Goal: Check status: Check status

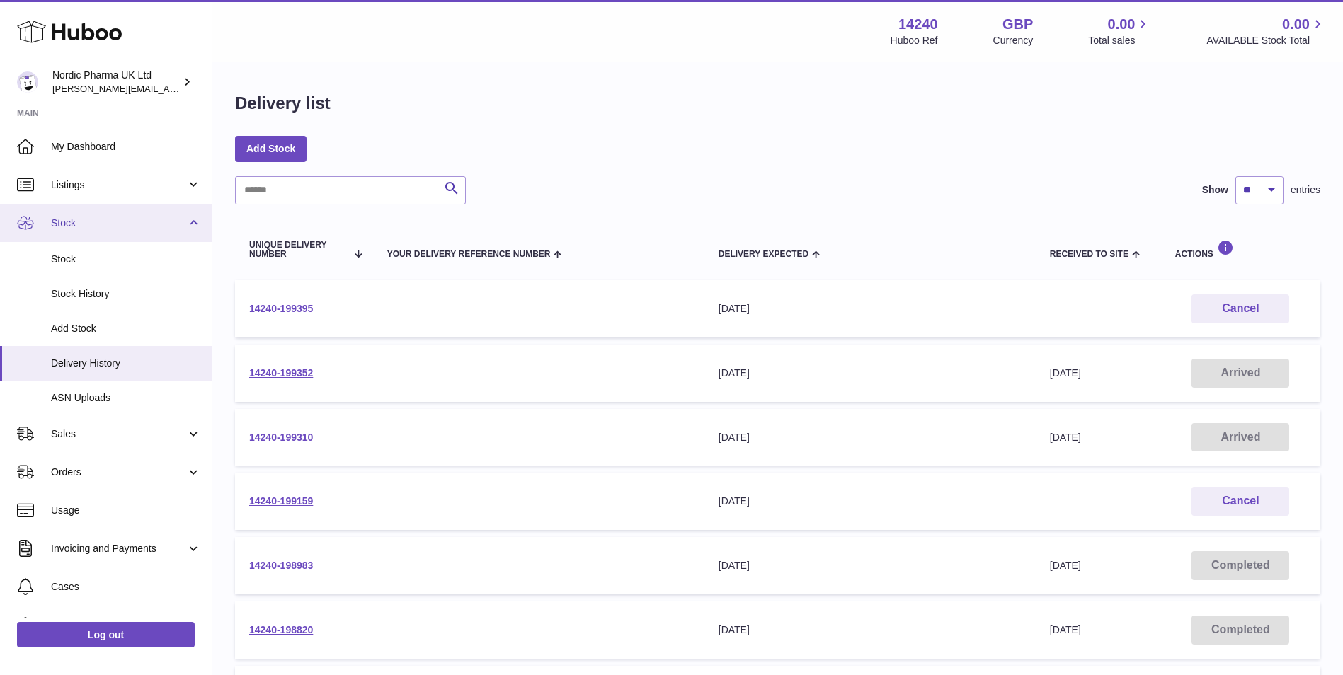
click at [72, 222] on span "Stock" at bounding box center [118, 223] width 135 height 13
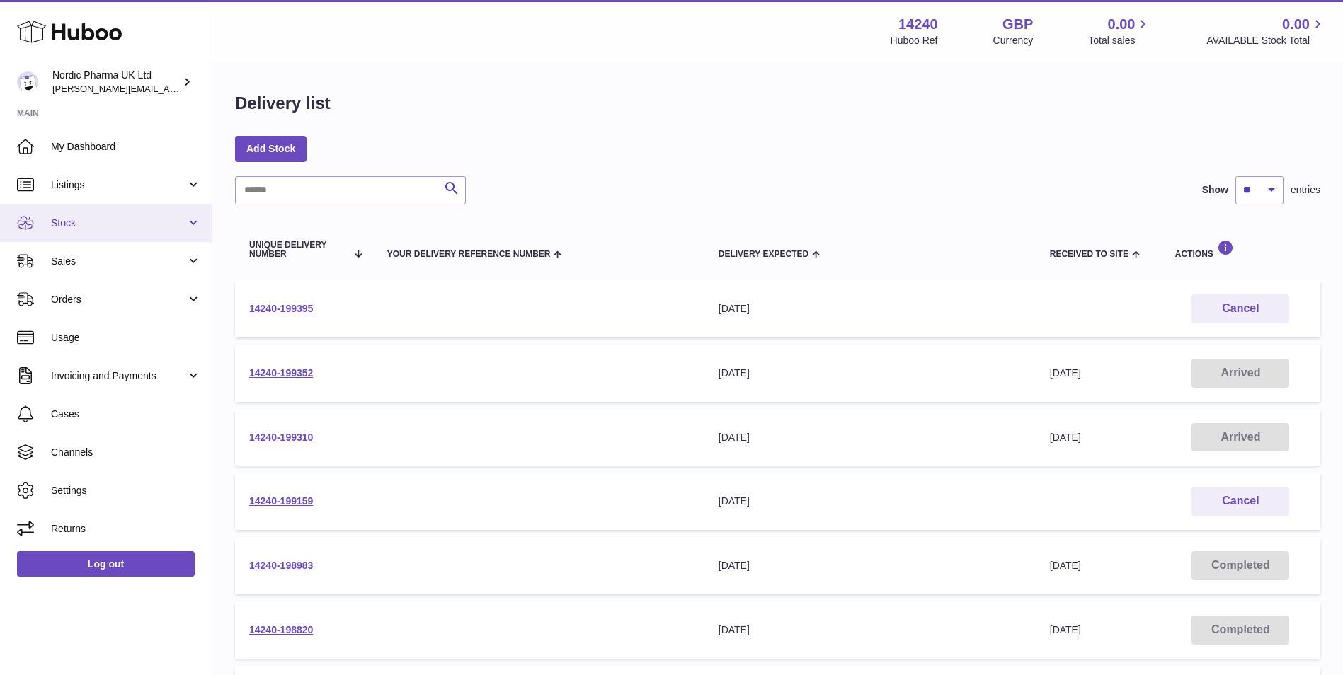
click at [71, 218] on span "Stock" at bounding box center [118, 223] width 135 height 13
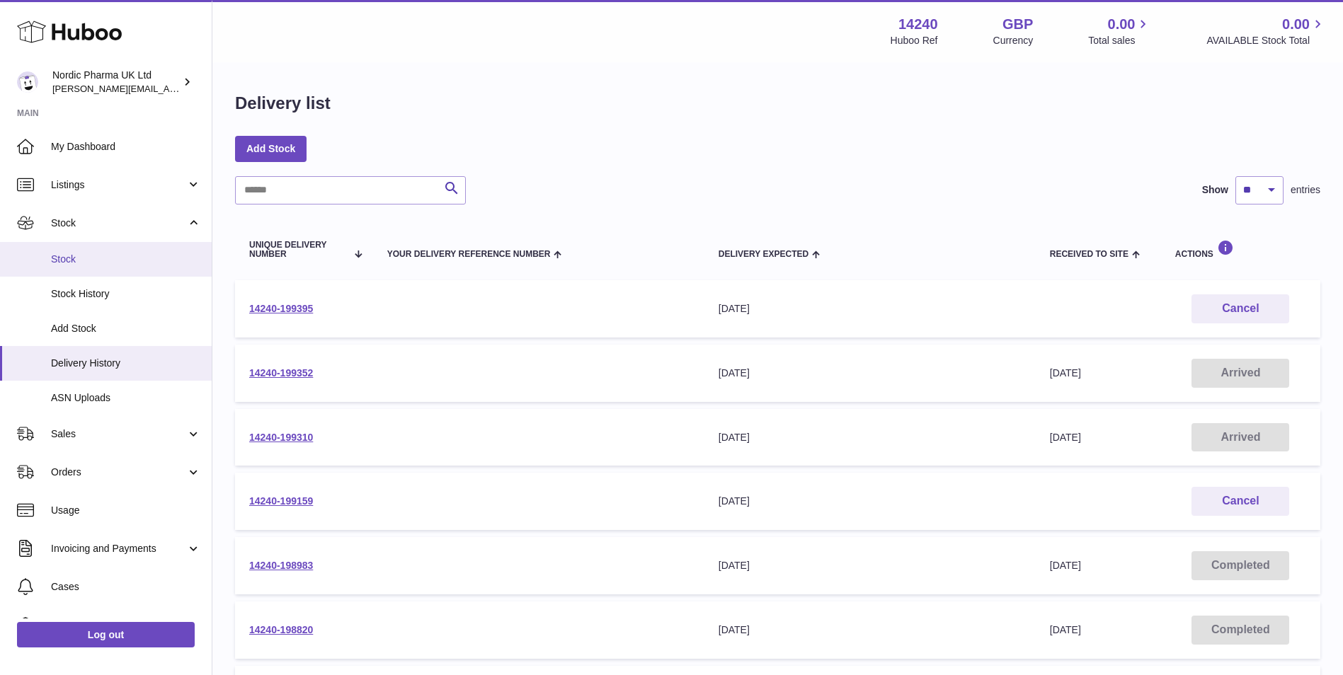
click at [88, 253] on span "Stock" at bounding box center [126, 259] width 150 height 13
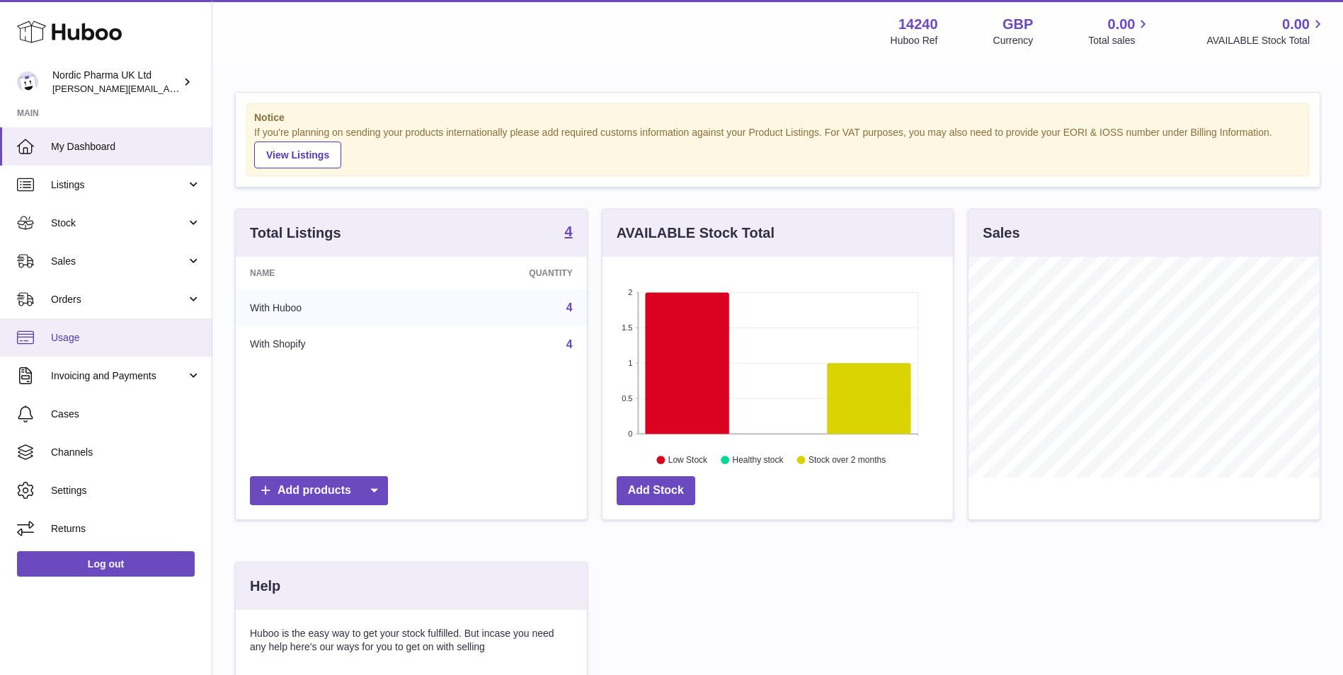
scroll to position [221, 350]
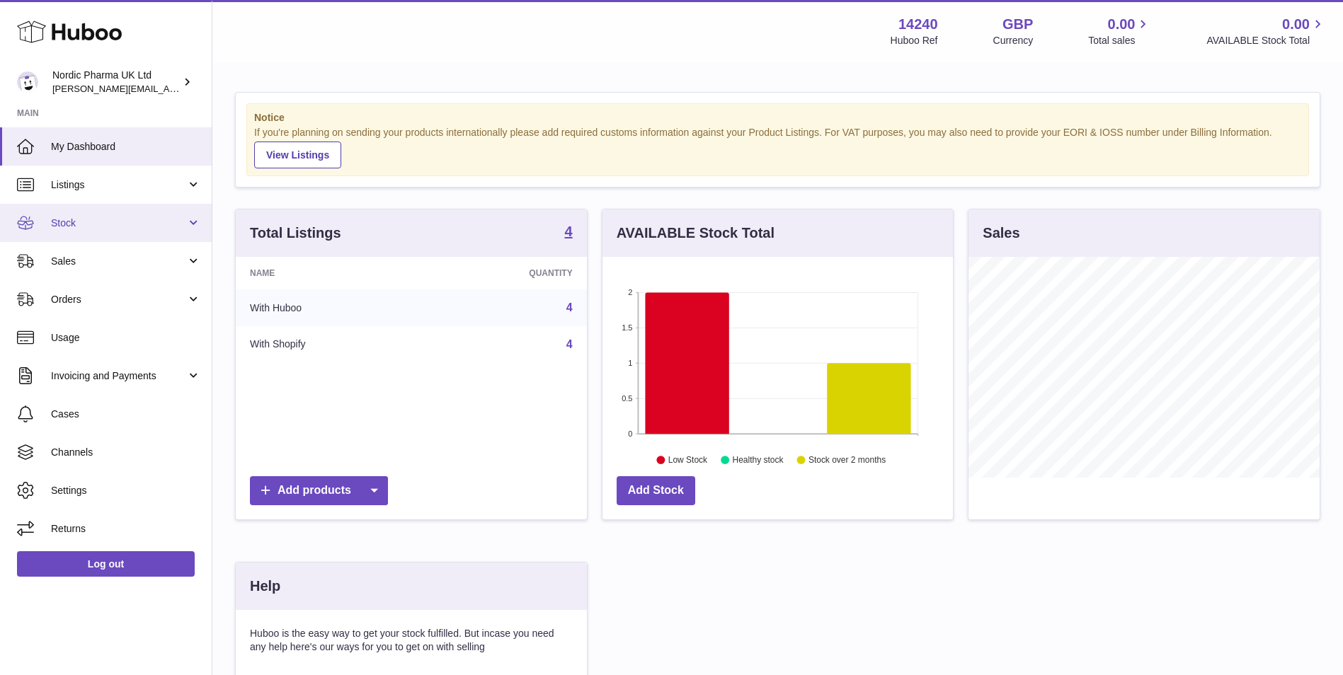
click at [72, 219] on span "Stock" at bounding box center [118, 223] width 135 height 13
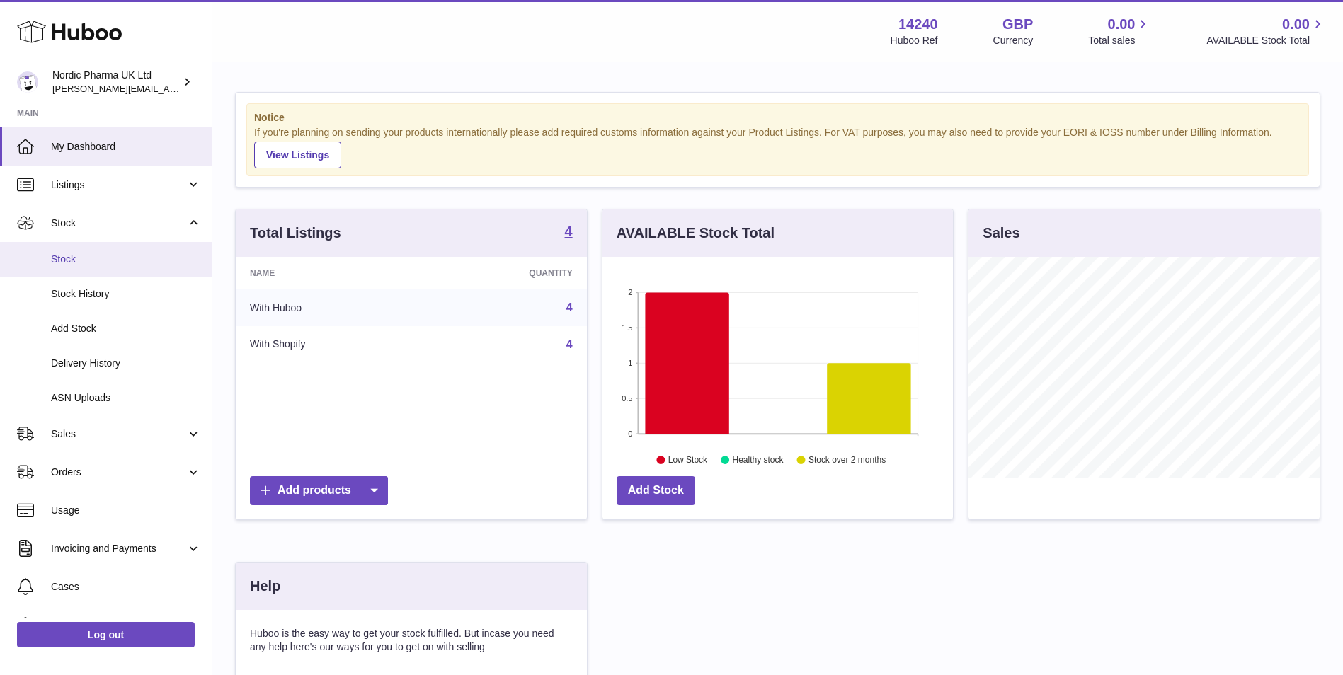
click at [72, 253] on span "Stock" at bounding box center [126, 259] width 150 height 13
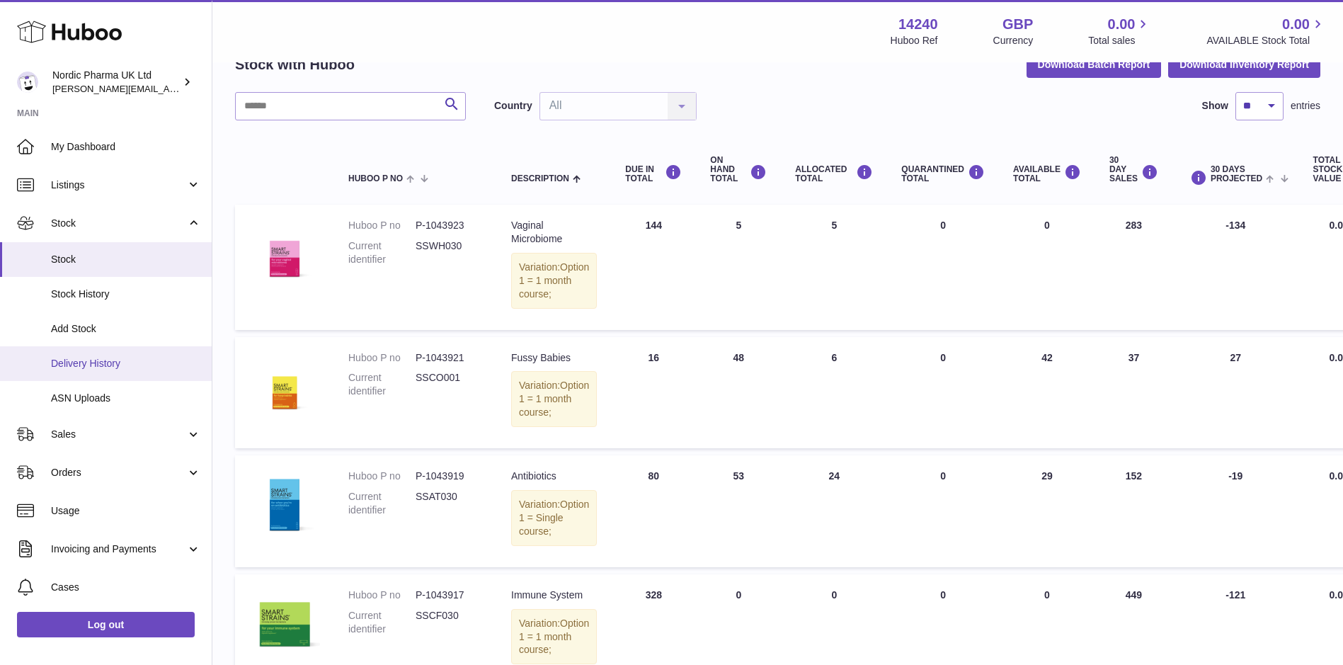
scroll to position [71, 0]
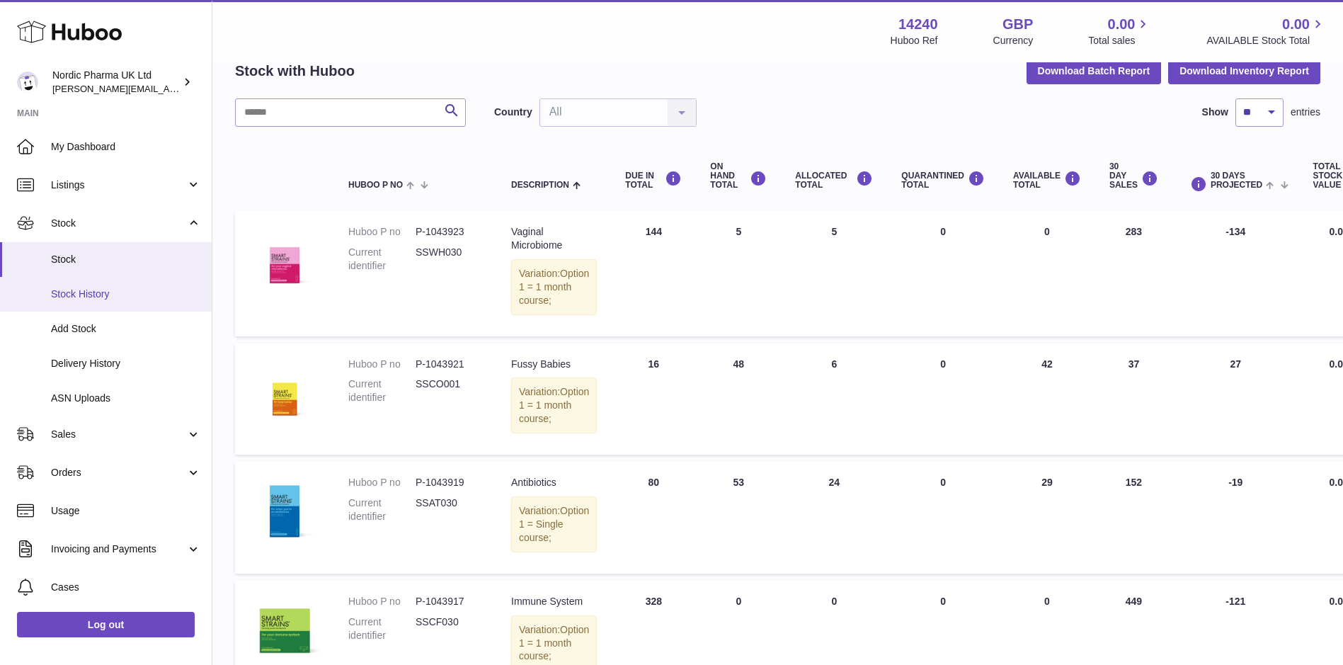
click at [96, 292] on span "Stock History" at bounding box center [126, 293] width 150 height 13
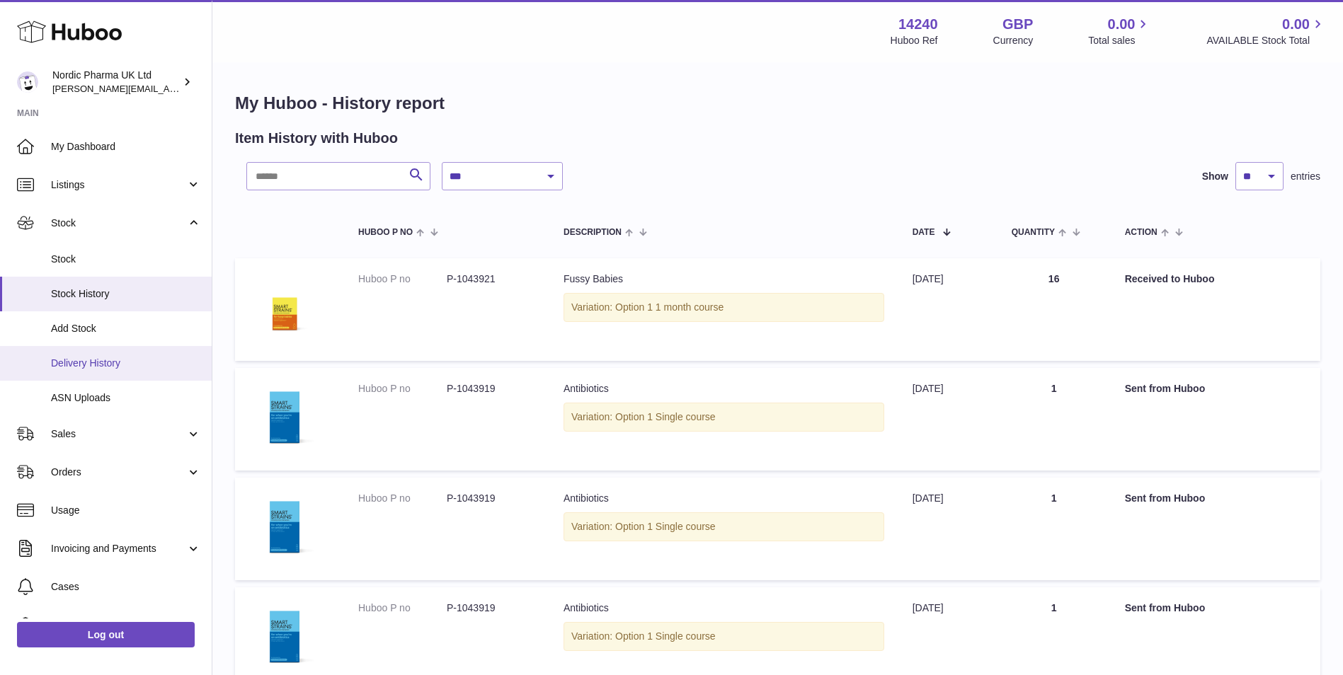
click at [115, 364] on span "Delivery History" at bounding box center [126, 363] width 150 height 13
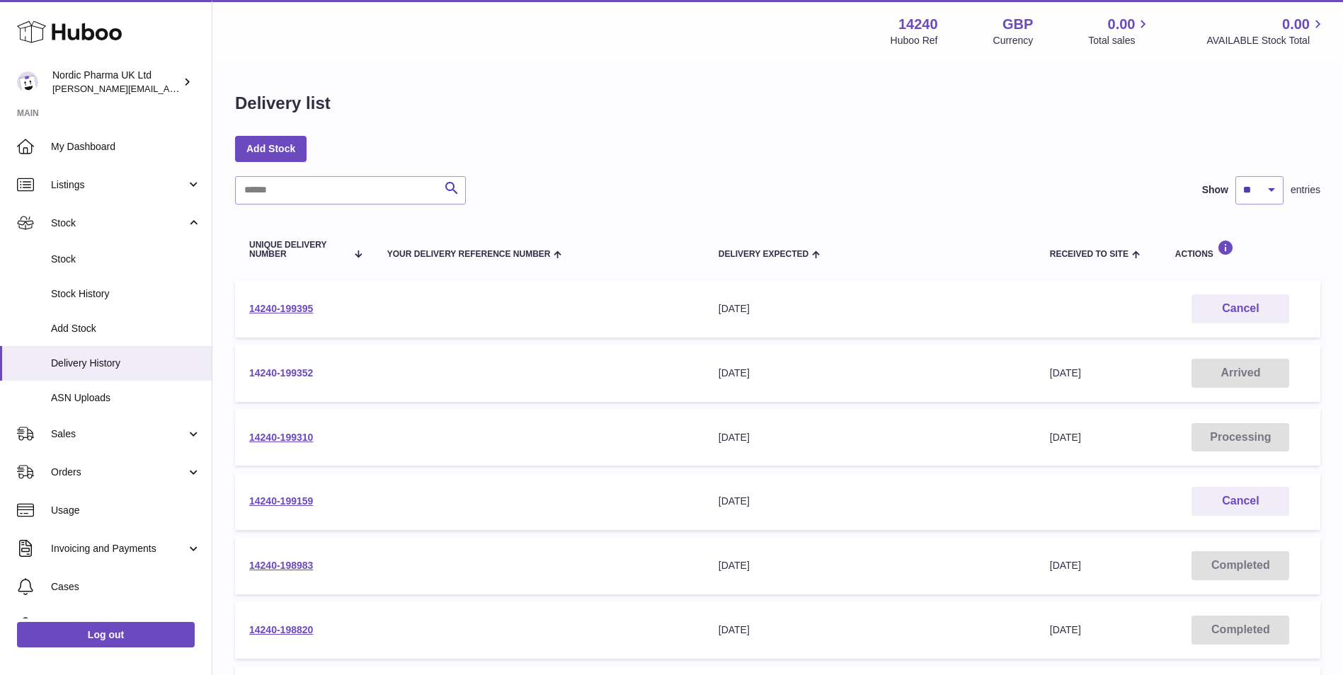
click at [270, 375] on link "14240-199352" at bounding box center [281, 372] width 64 height 11
